Goal: Transaction & Acquisition: Purchase product/service

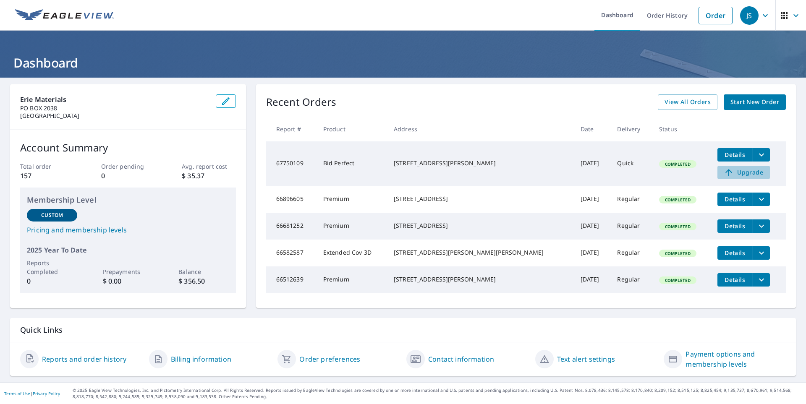
click at [728, 172] on span "Upgrade" at bounding box center [744, 173] width 42 height 10
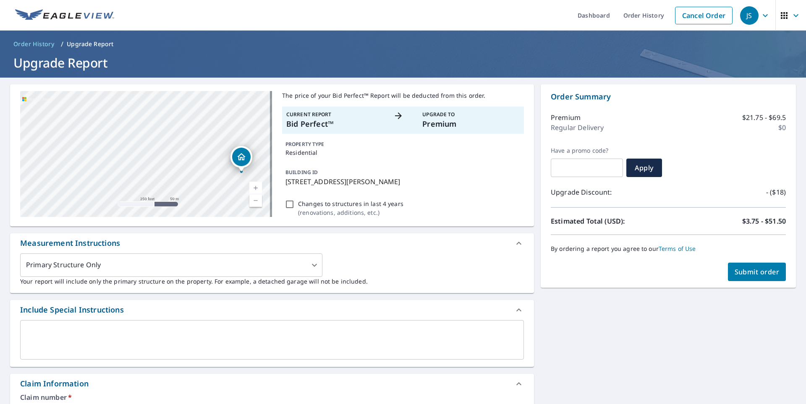
drag, startPoint x: 145, startPoint y: 140, endPoint x: 241, endPoint y: 159, distance: 98.1
click at [241, 159] on icon "Dropped pin, building 1, Residential property, 10672 Richards Rd Corning, NY 14…" at bounding box center [241, 157] width 10 height 10
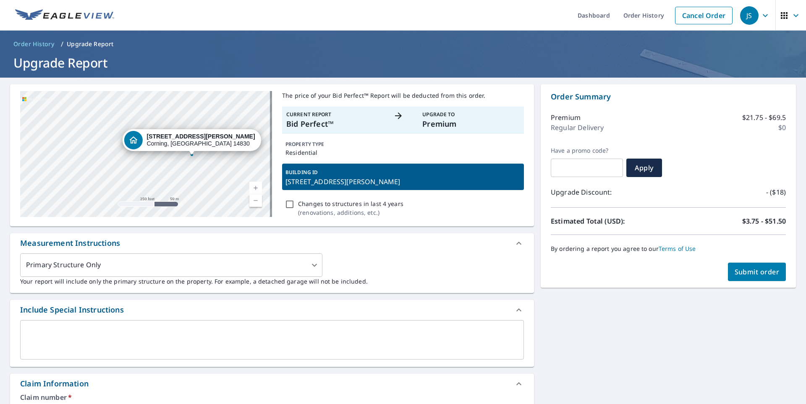
drag, startPoint x: 124, startPoint y: 137, endPoint x: 171, endPoint y: 140, distance: 46.7
click at [171, 140] on div "[STREET_ADDRESS][PERSON_NAME]" at bounding box center [191, 140] width 139 height 22
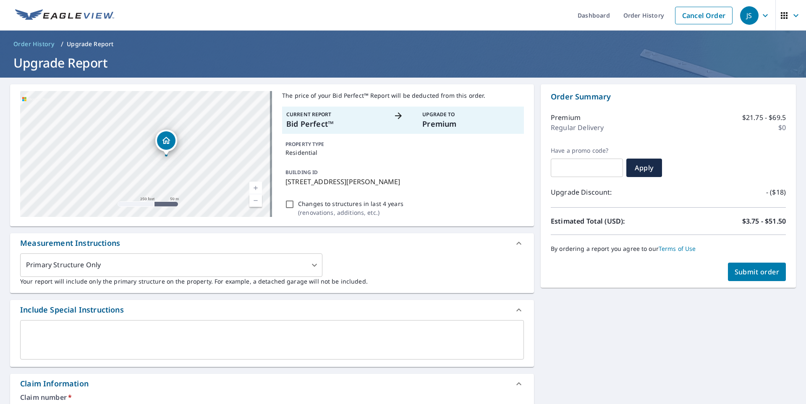
drag, startPoint x: 147, startPoint y: 137, endPoint x: 168, endPoint y: 140, distance: 21.2
click at [168, 140] on icon "Dropped pin, building 1, Residential property, 10672 Richards Rd Corning, NY 14…" at bounding box center [166, 141] width 10 height 10
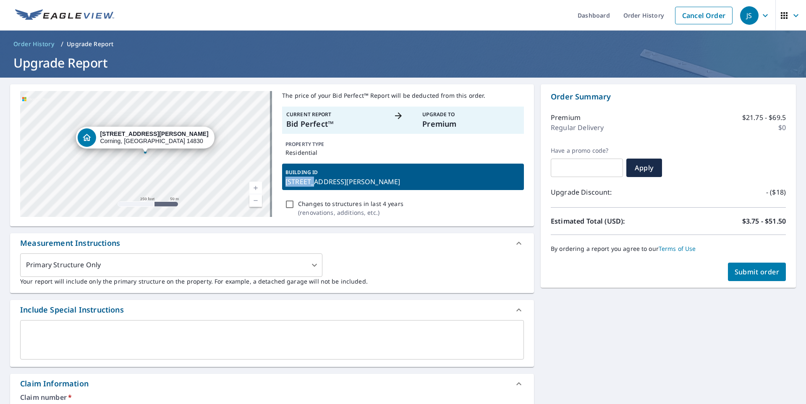
drag, startPoint x: 311, startPoint y: 183, endPoint x: 275, endPoint y: 178, distance: 36.6
click at [275, 178] on div "[STREET_ADDRESS][PERSON_NAME] A standard road map Aerial A detailed look from a…" at bounding box center [272, 155] width 524 height 142
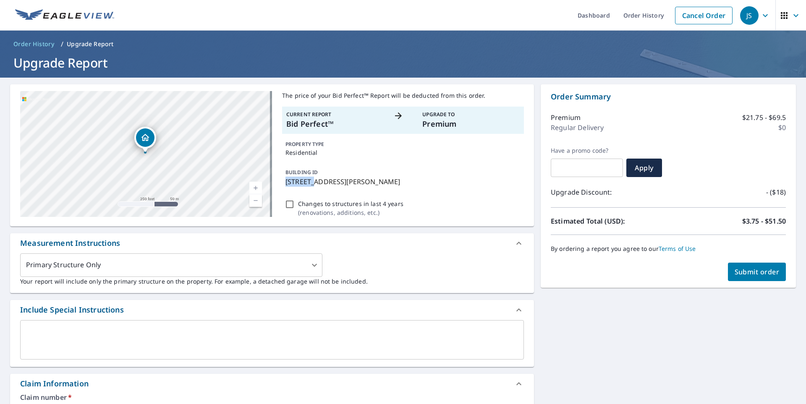
click at [255, 199] on link "Current Level 17, Zoom Out" at bounding box center [255, 200] width 13 height 13
click at [256, 189] on link "Current Level 16, Zoom In" at bounding box center [255, 188] width 13 height 13
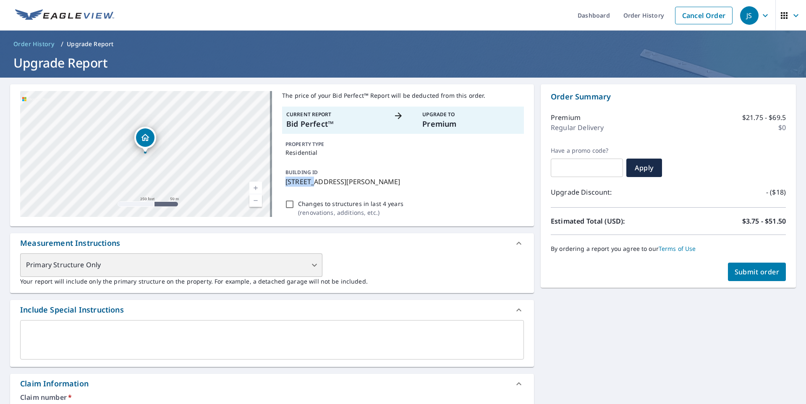
click at [310, 265] on div "Primary Structure Only" at bounding box center [171, 266] width 302 height 24
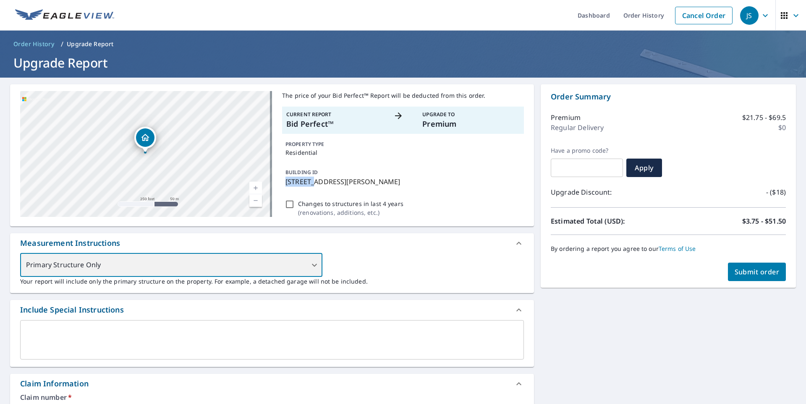
click at [315, 267] on div "Primary Structure Only" at bounding box center [171, 266] width 302 height 24
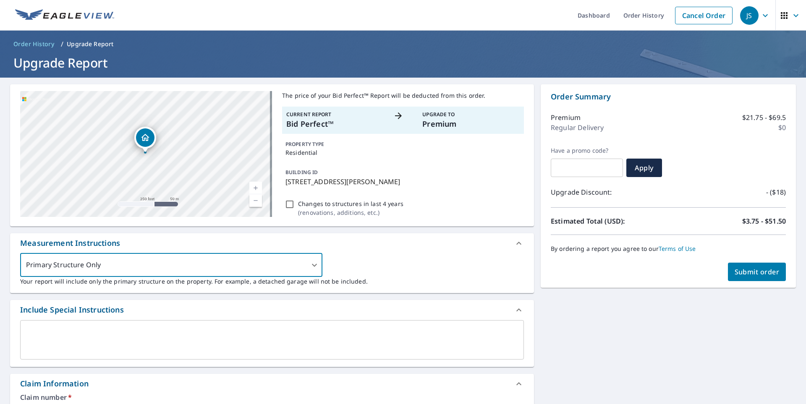
click at [369, 264] on div "Primary Structure Only 2 ​ Your report will include only the primary structure …" at bounding box center [272, 270] width 504 height 32
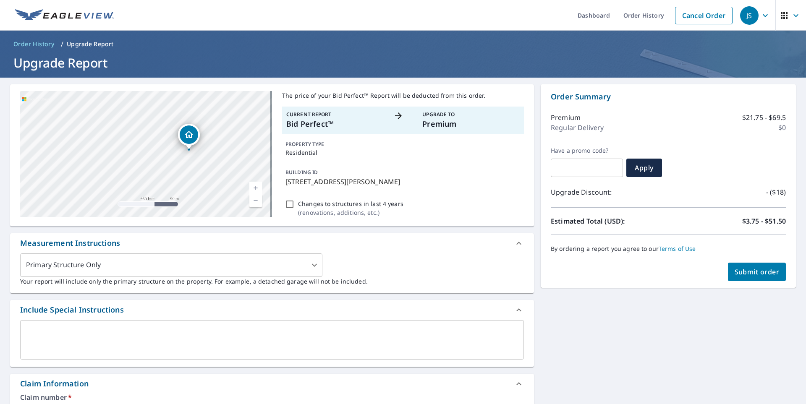
drag, startPoint x: 143, startPoint y: 139, endPoint x: 187, endPoint y: 135, distance: 43.8
click at [187, 135] on icon "Dropped pin, building 1, Residential property, 10672 Richards Rd Corning, NY 14…" at bounding box center [189, 135] width 10 height 10
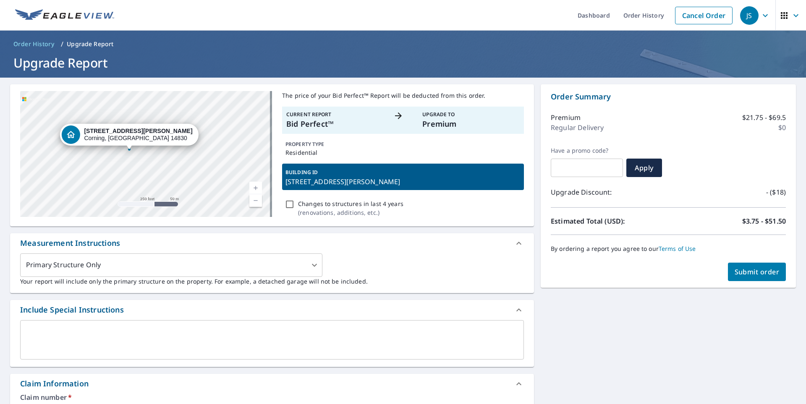
drag, startPoint x: 114, startPoint y: 140, endPoint x: 98, endPoint y: 137, distance: 16.2
click at [76, 137] on icon "Dropped pin, building 1, Residential property, 10672 Richards Rd Corning, NY 14…" at bounding box center [71, 135] width 10 height 10
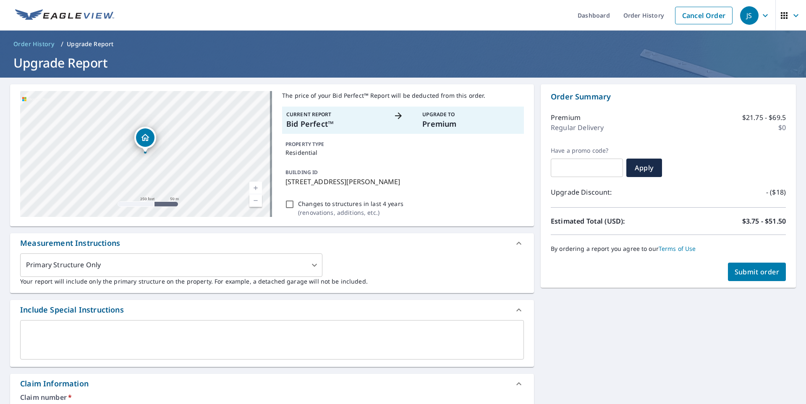
scroll to position [126, 0]
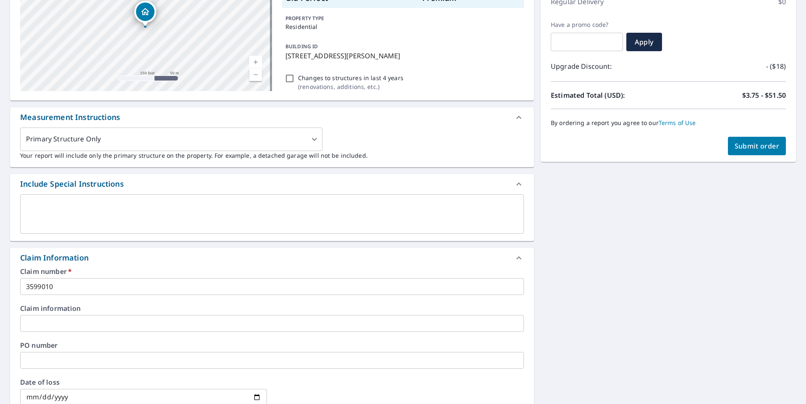
click at [741, 146] on span "Submit order" at bounding box center [757, 146] width 45 height 9
checkbox input "true"
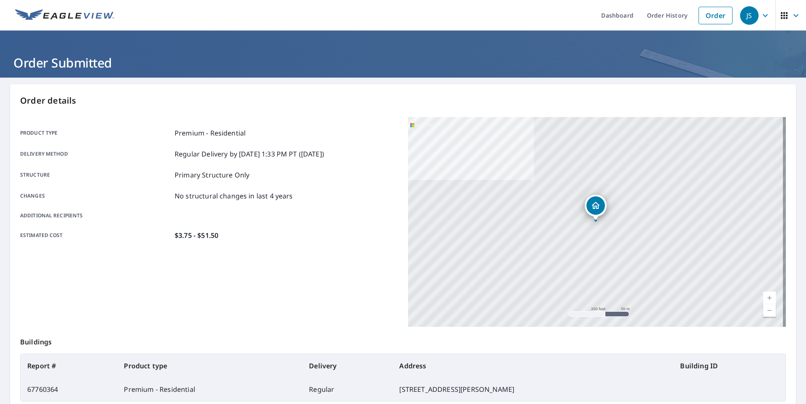
scroll to position [84, 0]
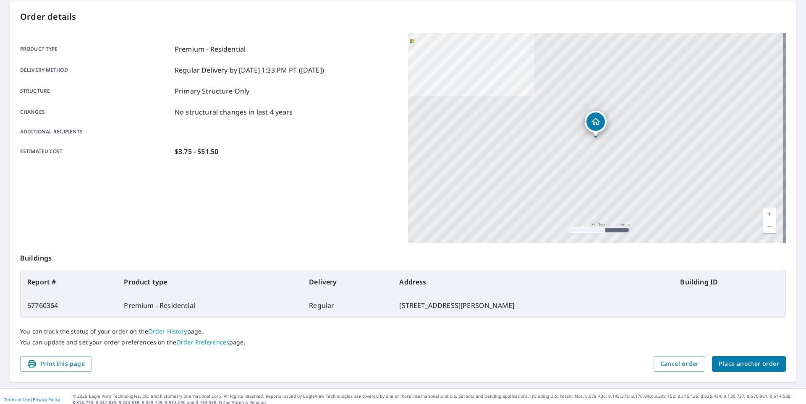
click at [723, 359] on span "Place another order" at bounding box center [749, 364] width 60 height 10
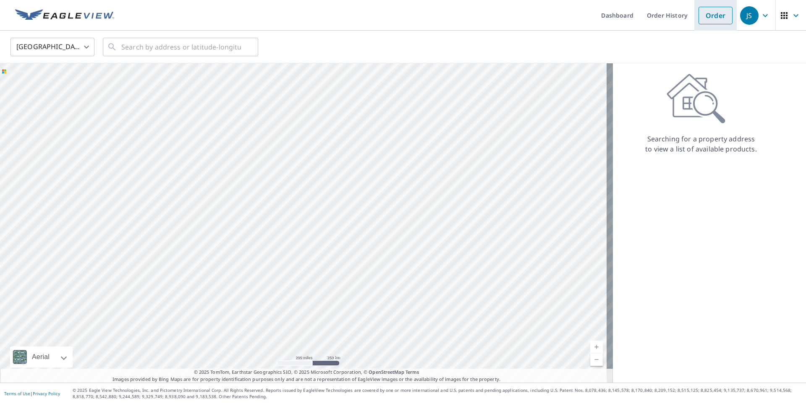
click at [706, 11] on link "Order" at bounding box center [716, 16] width 34 height 18
click at [713, 22] on link "Order" at bounding box center [716, 16] width 34 height 18
click at [670, 14] on link "Order History" at bounding box center [667, 15] width 54 height 31
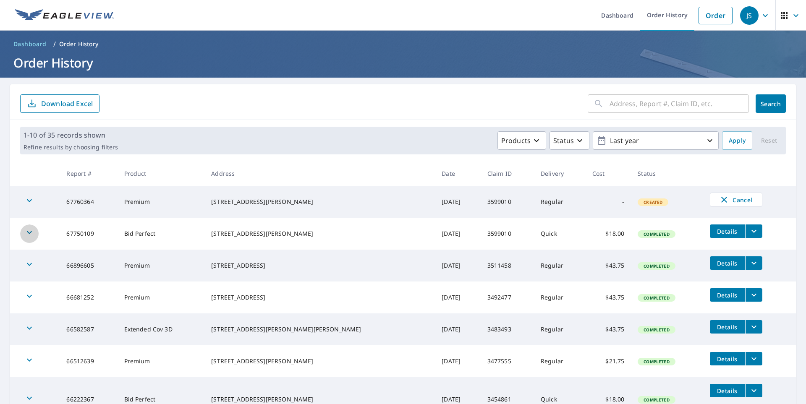
click at [33, 234] on icon "button" at bounding box center [29, 233] width 10 height 10
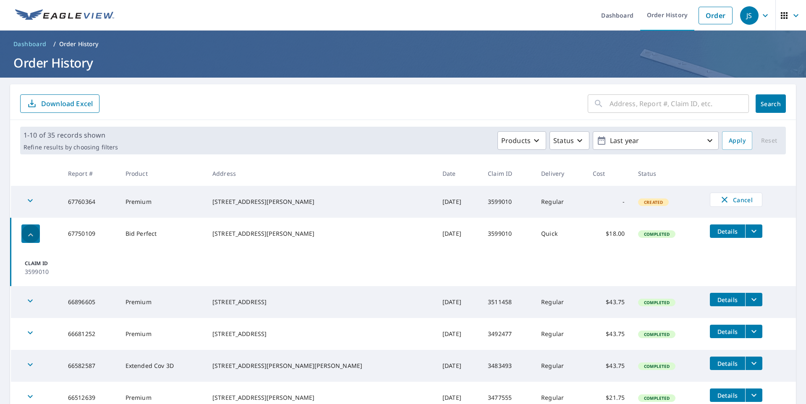
click at [33, 234] on icon "button" at bounding box center [31, 235] width 10 height 10
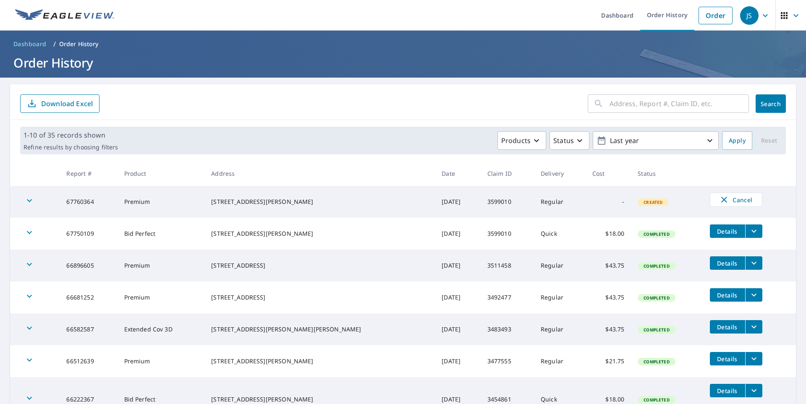
click at [26, 201] on icon "button" at bounding box center [29, 201] width 10 height 10
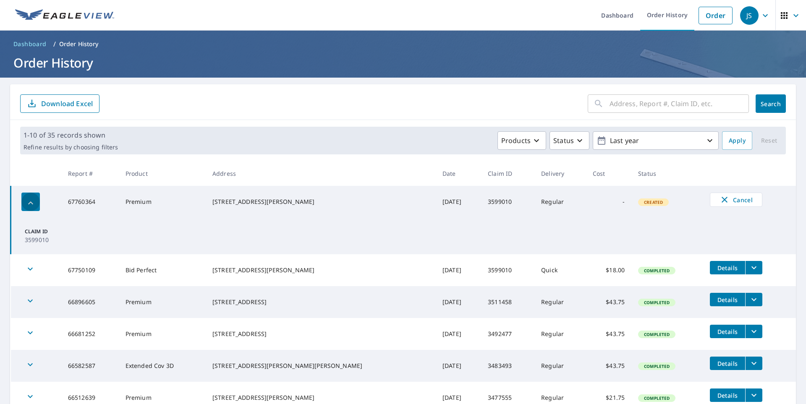
click at [26, 201] on icon "button" at bounding box center [31, 203] width 10 height 10
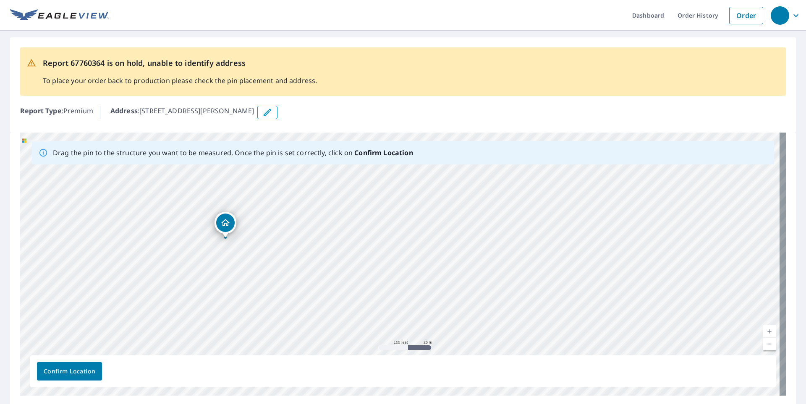
drag, startPoint x: 333, startPoint y: 258, endPoint x: 226, endPoint y: 223, distance: 112.2
click at [85, 370] on span "Confirm Location" at bounding box center [70, 372] width 52 height 10
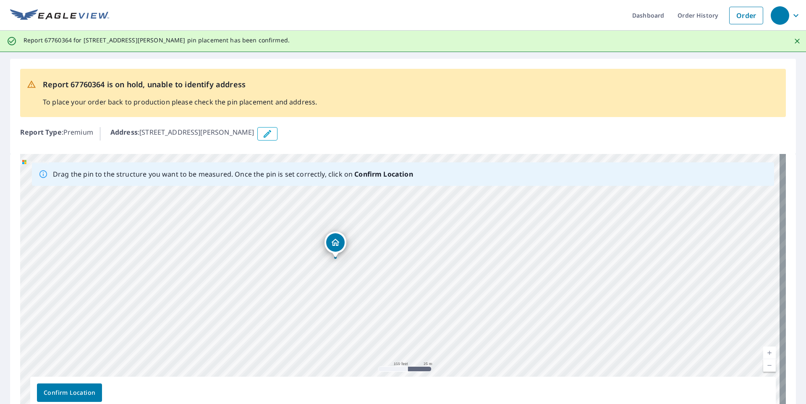
drag, startPoint x: 326, startPoint y: 242, endPoint x: 328, endPoint y: 283, distance: 41.2
click at [328, 283] on div "[STREET_ADDRESS][PERSON_NAME]" at bounding box center [403, 285] width 766 height 263
click at [793, 39] on icon "Close" at bounding box center [797, 41] width 8 height 8
